Goal: Find specific page/section: Find specific page/section

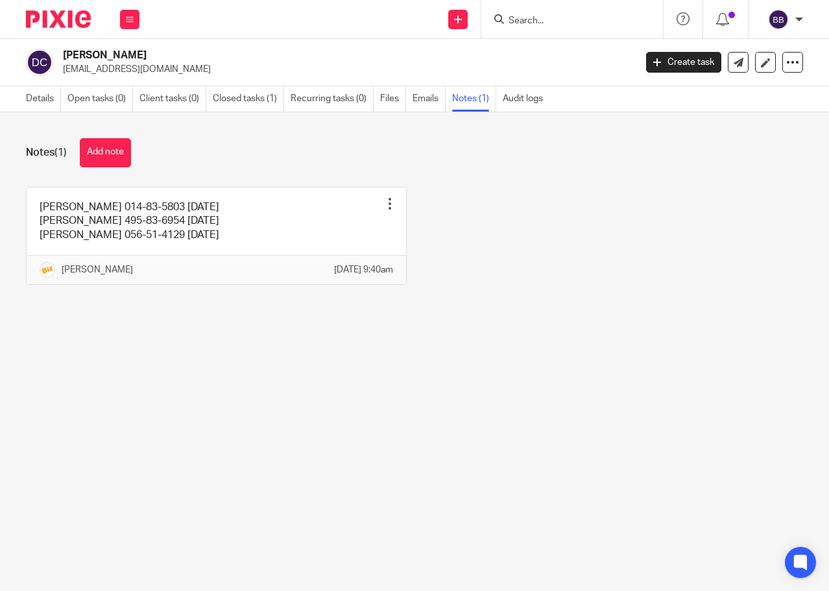
click at [521, 18] on input "Search" at bounding box center [565, 22] width 117 height 12
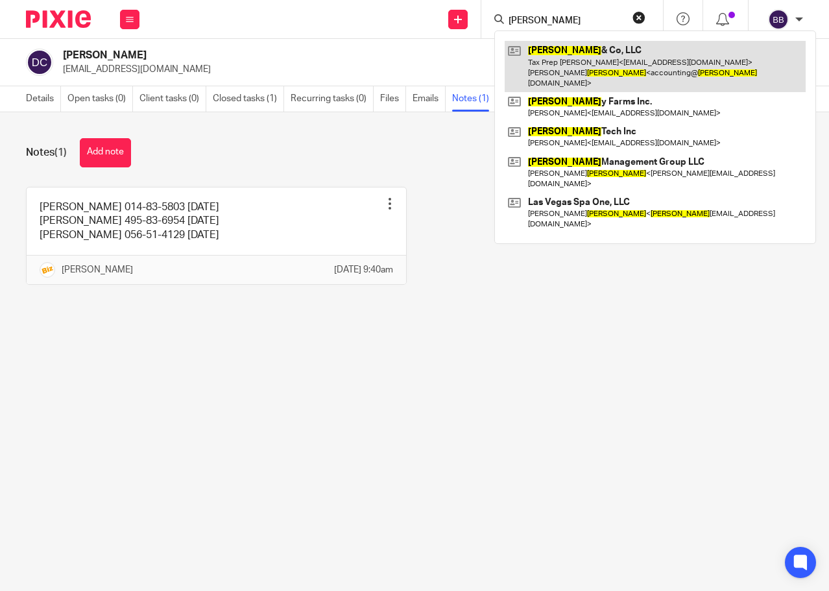
type input "Harmon"
click at [552, 53] on link at bounding box center [655, 66] width 301 height 51
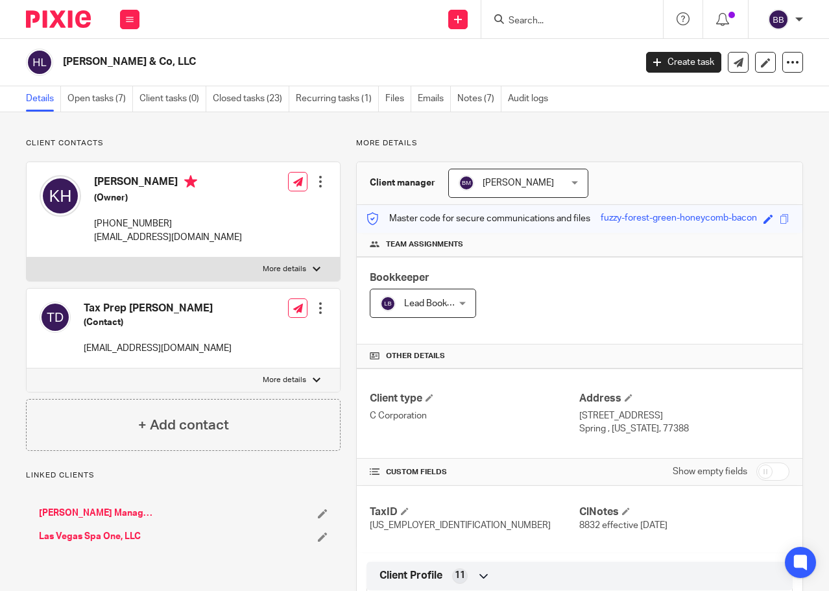
scroll to position [65, 0]
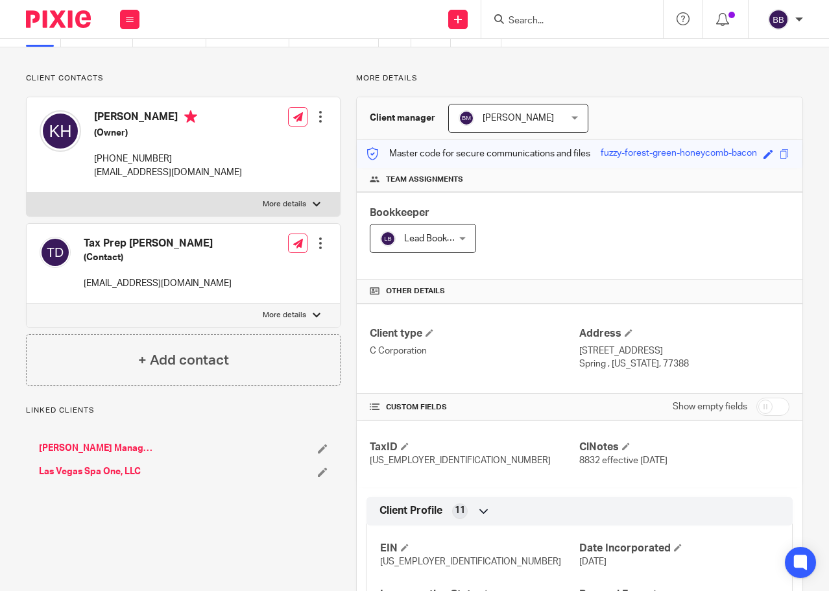
click at [129, 447] on link "[PERSON_NAME] Management Group LLC" at bounding box center [96, 448] width 115 height 13
